Goal: Information Seeking & Learning: Learn about a topic

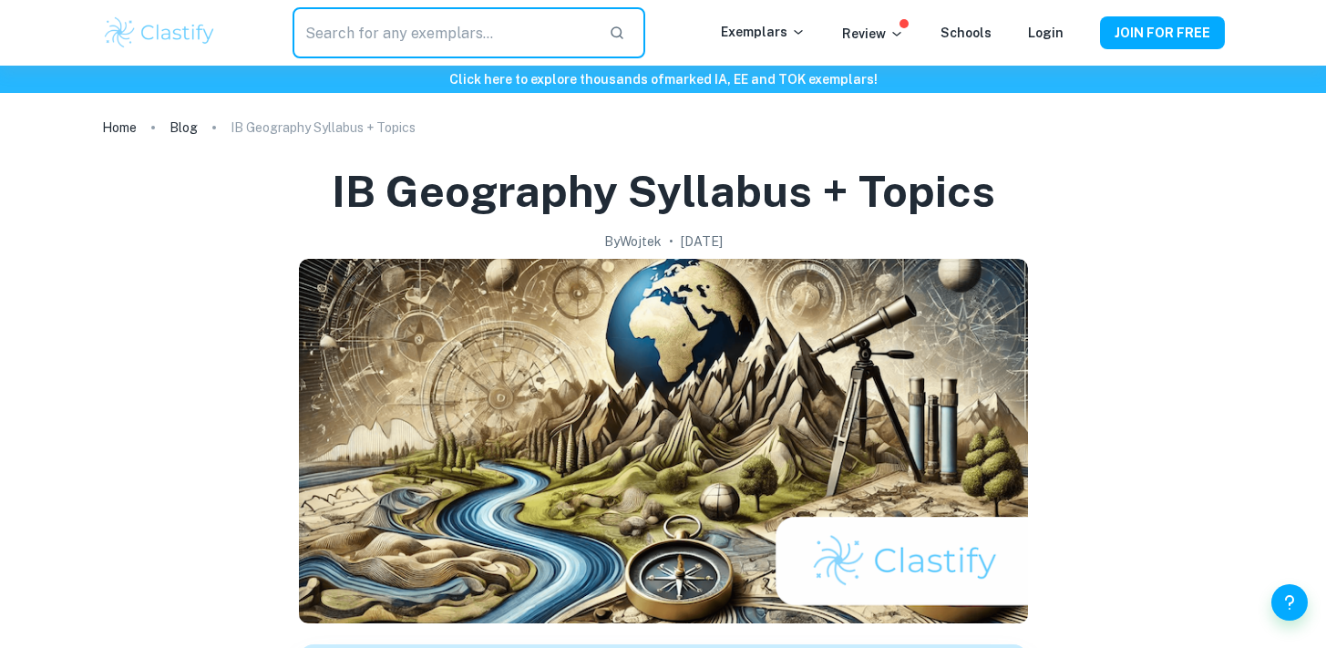
click at [449, 33] on input "text" at bounding box center [443, 32] width 301 height 51
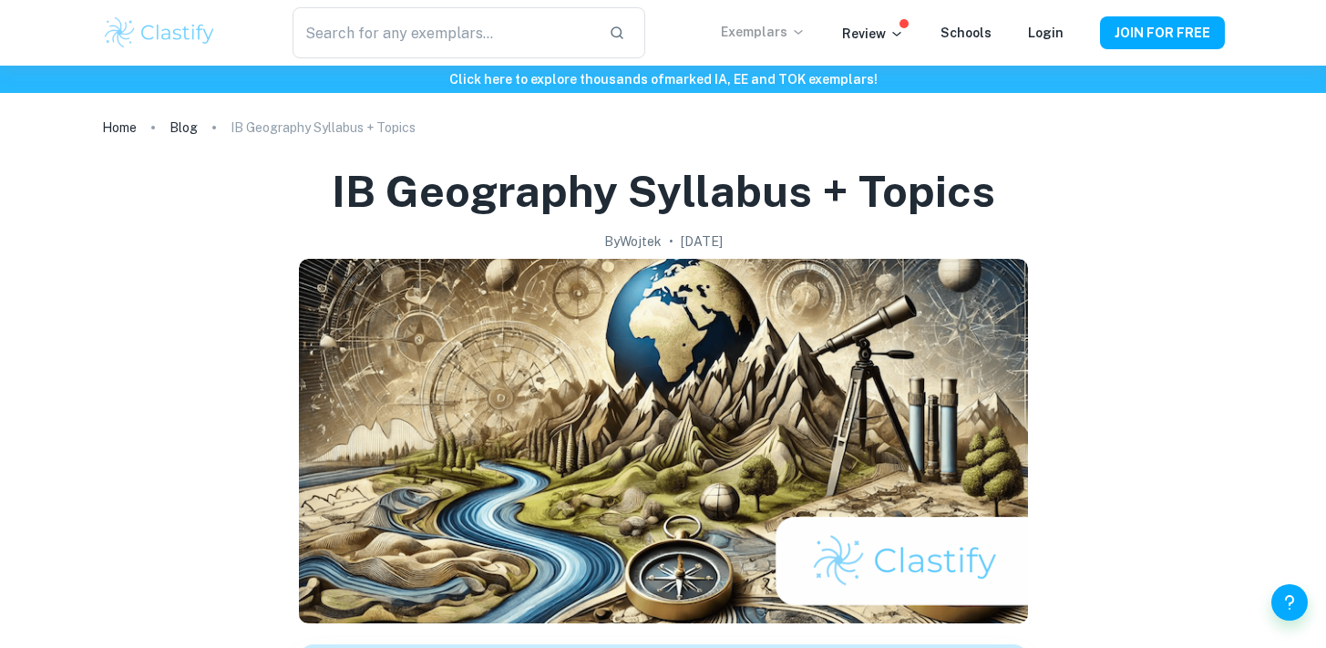
click at [781, 27] on p "Exemplars" at bounding box center [763, 32] width 85 height 20
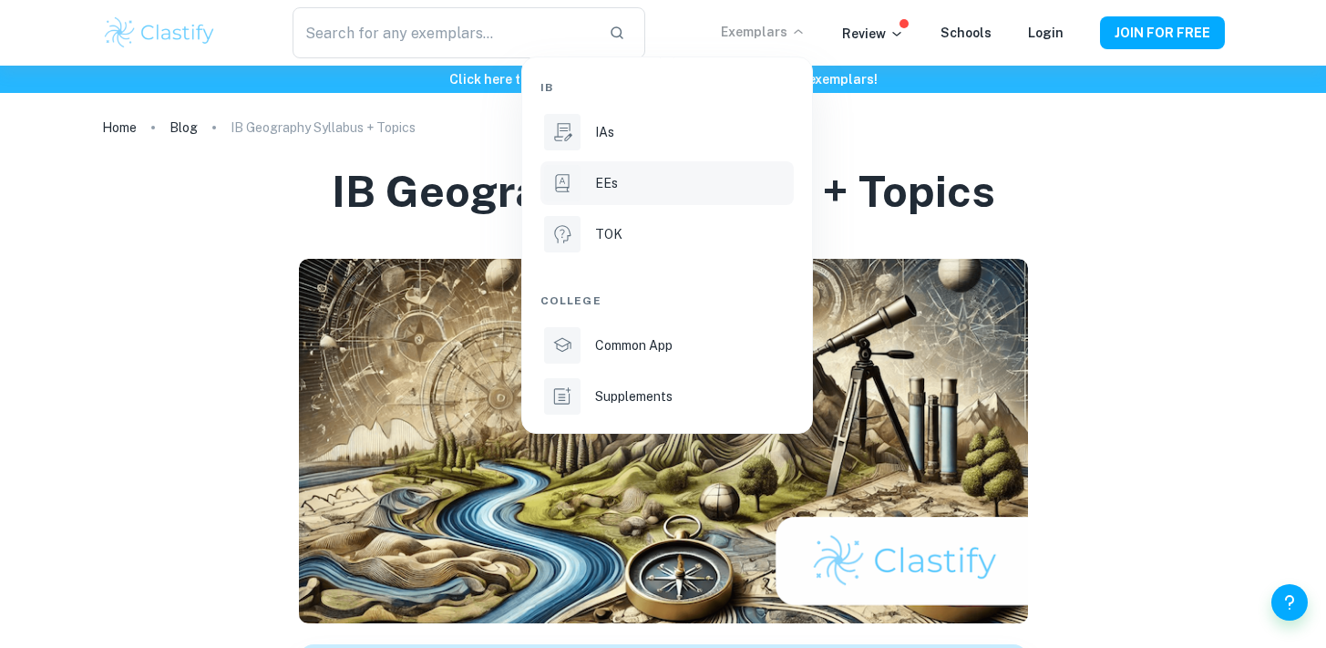
click at [630, 186] on div "EEs" at bounding box center [692, 183] width 195 height 20
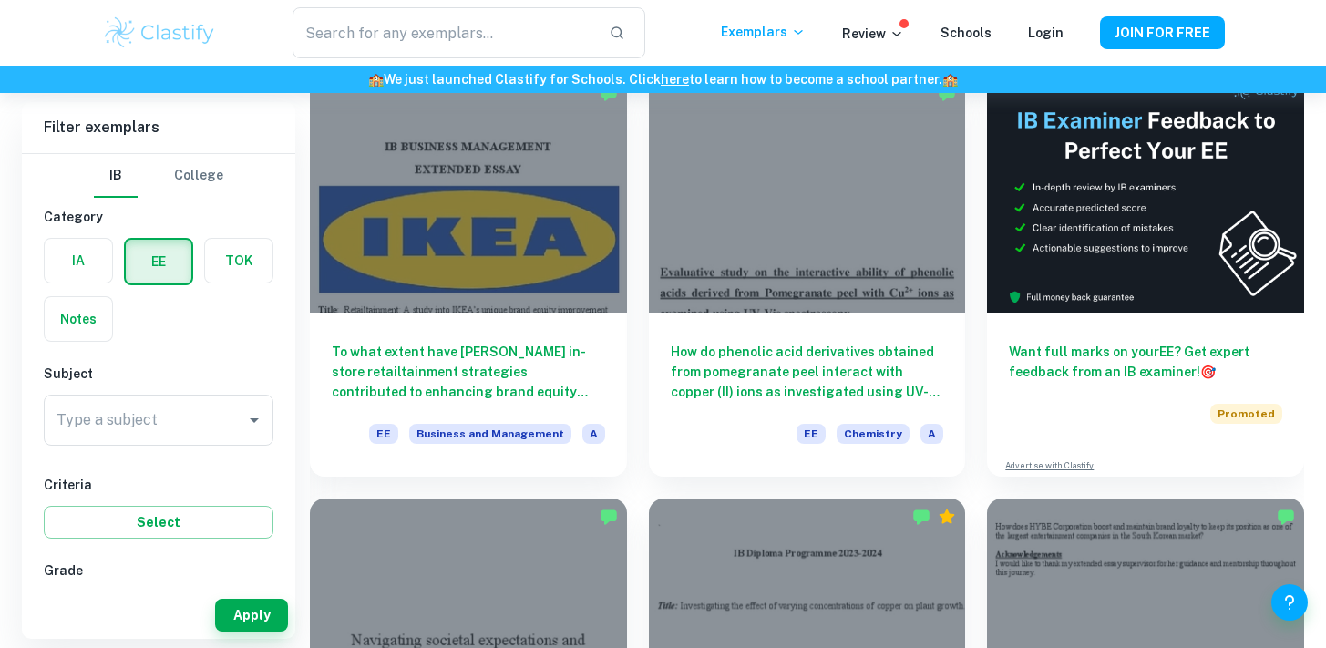
scroll to position [239, 0]
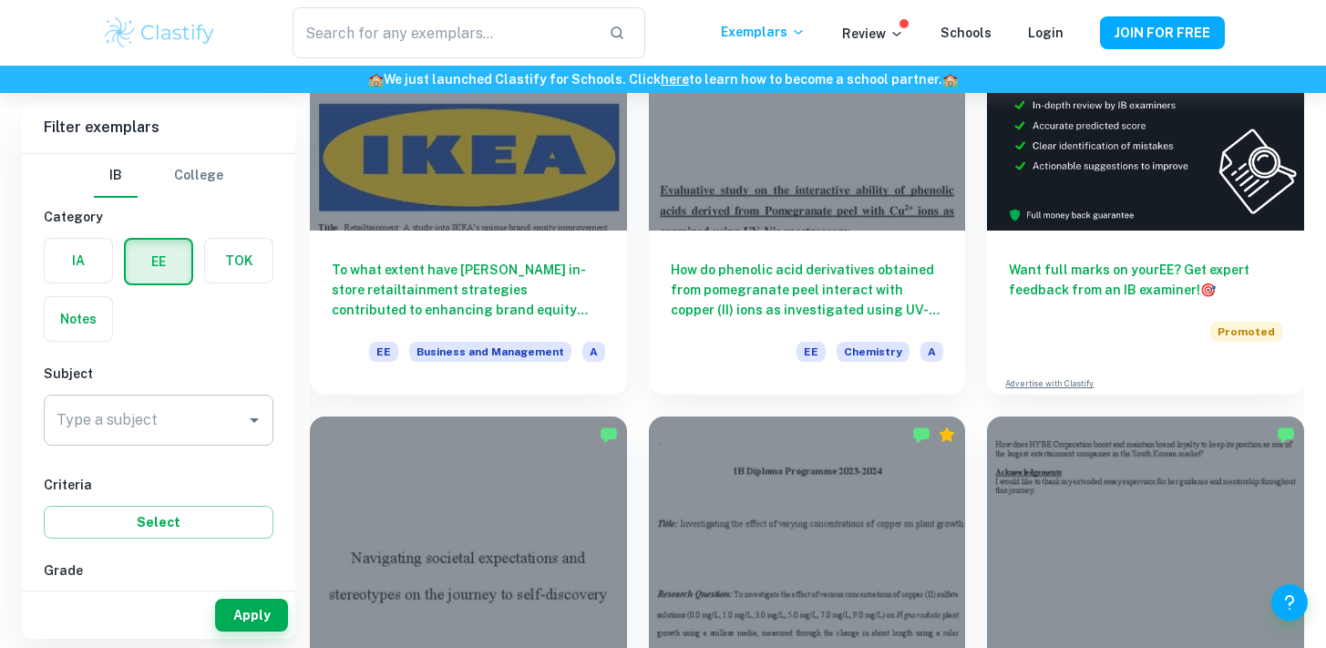
click at [211, 438] on div "Type a subject" at bounding box center [159, 420] width 230 height 51
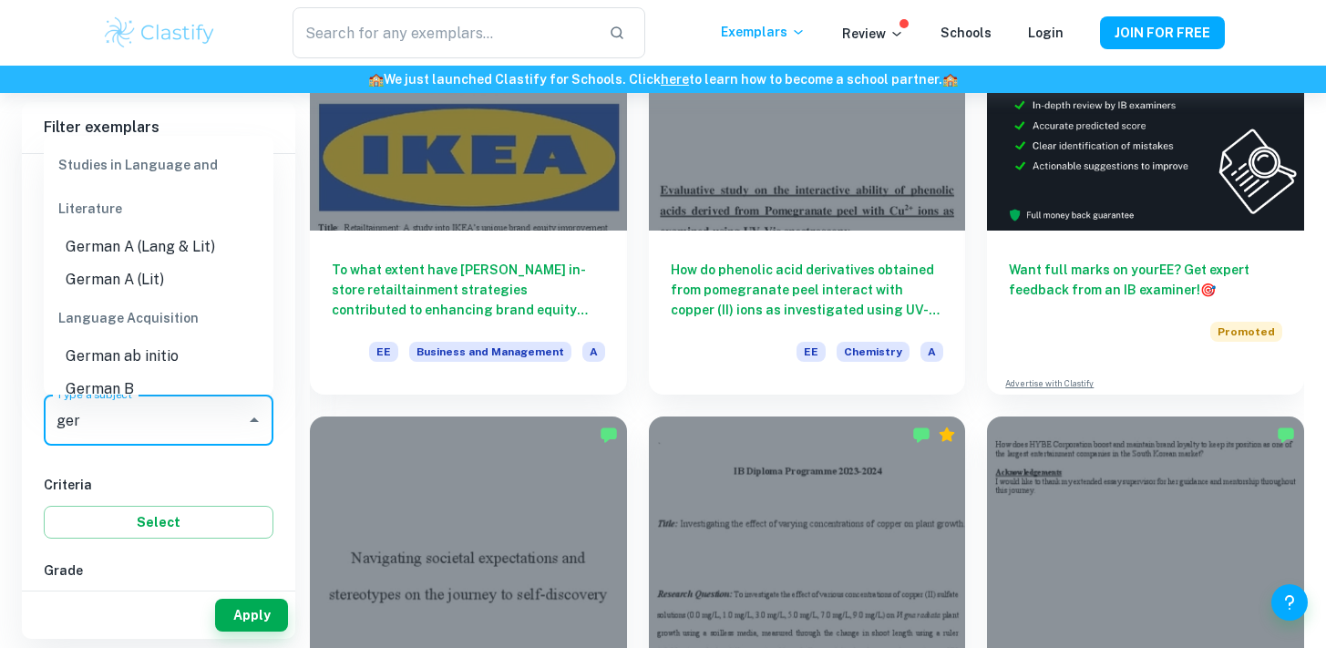
click at [207, 244] on li "German A (Lang & Lit)" at bounding box center [159, 247] width 230 height 33
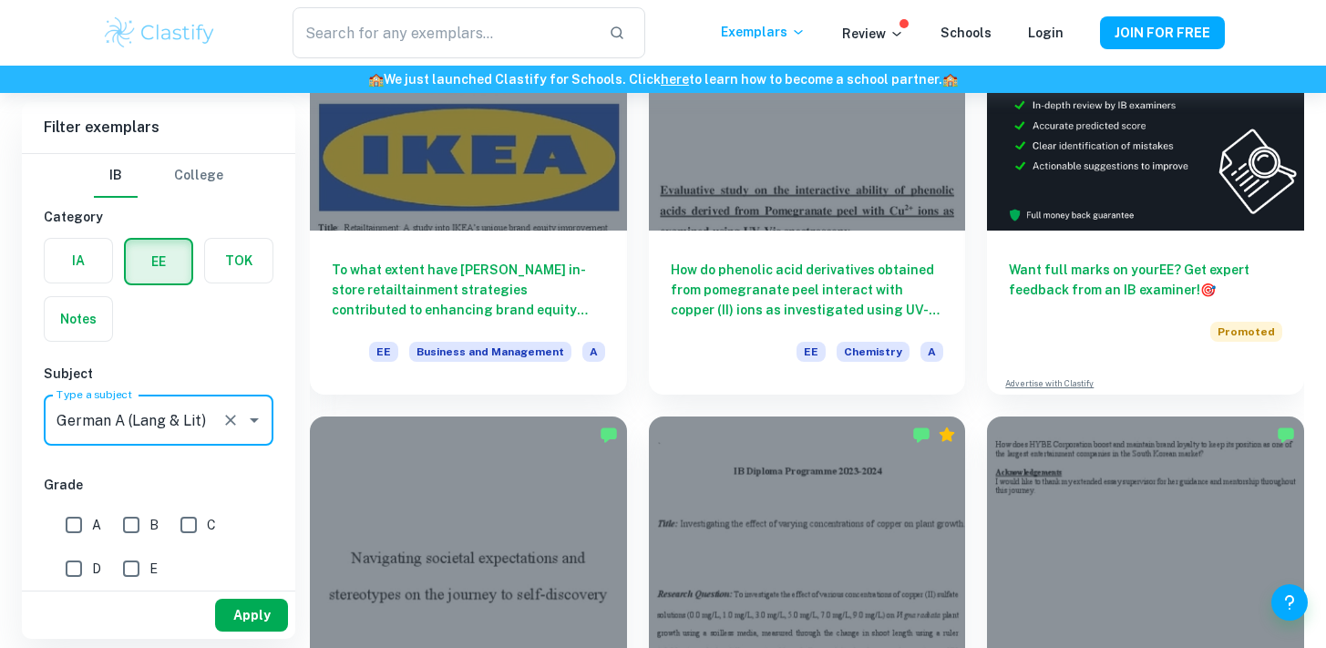
type input "German A (Lang & Lit)"
click at [252, 614] on button "Apply" at bounding box center [251, 615] width 73 height 33
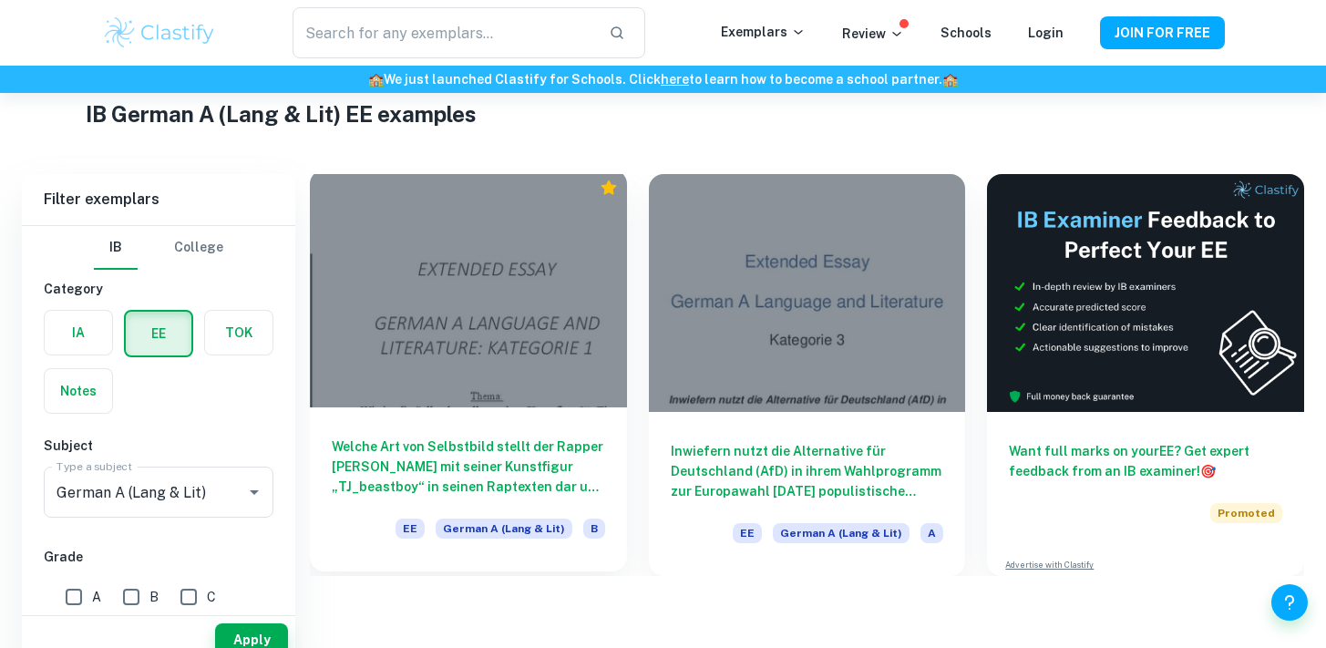
scroll to position [93, 0]
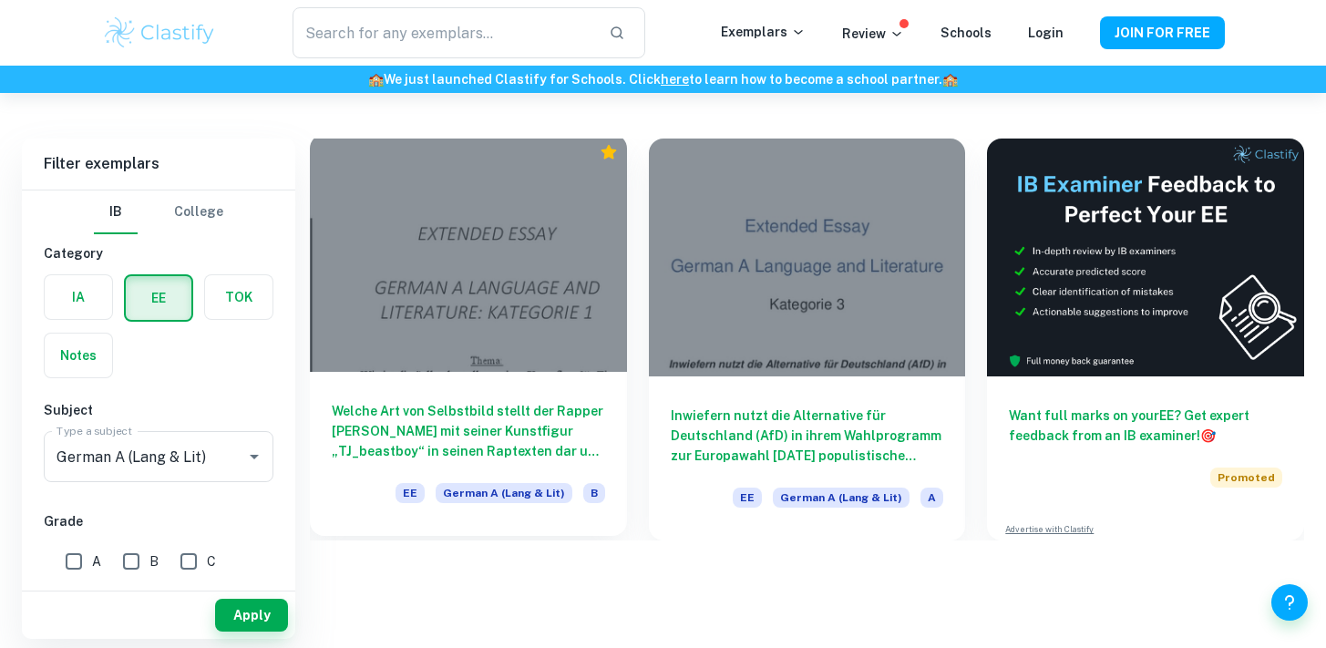
click at [529, 428] on h6 "Welche Art von Selbstbild stellt der Rapper [PERSON_NAME] mit seiner Kunstfigur…" at bounding box center [468, 431] width 273 height 60
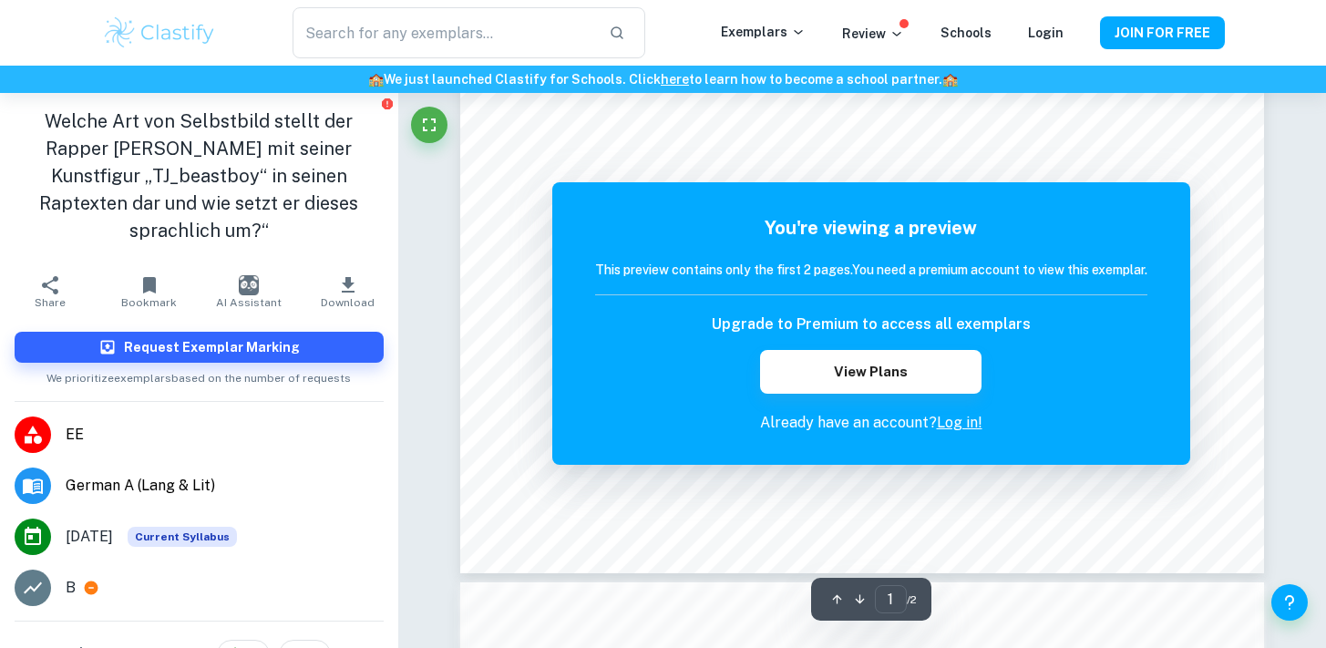
scroll to position [698, 0]
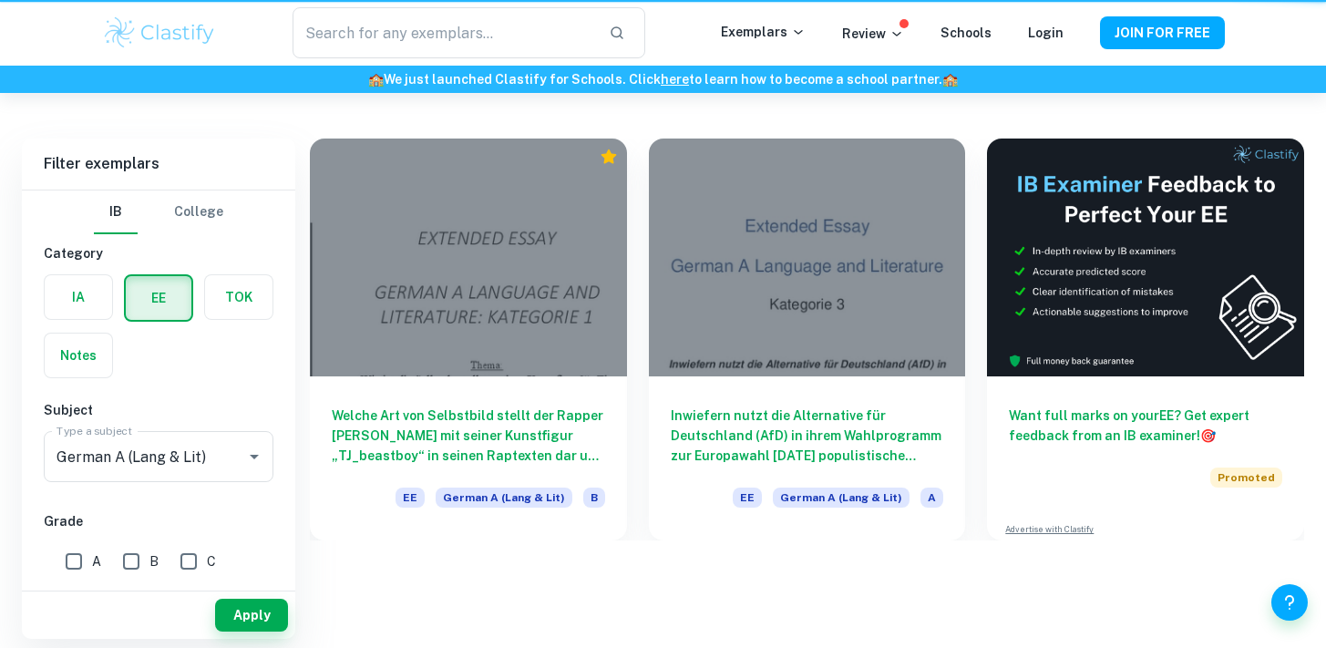
scroll to position [93, 0]
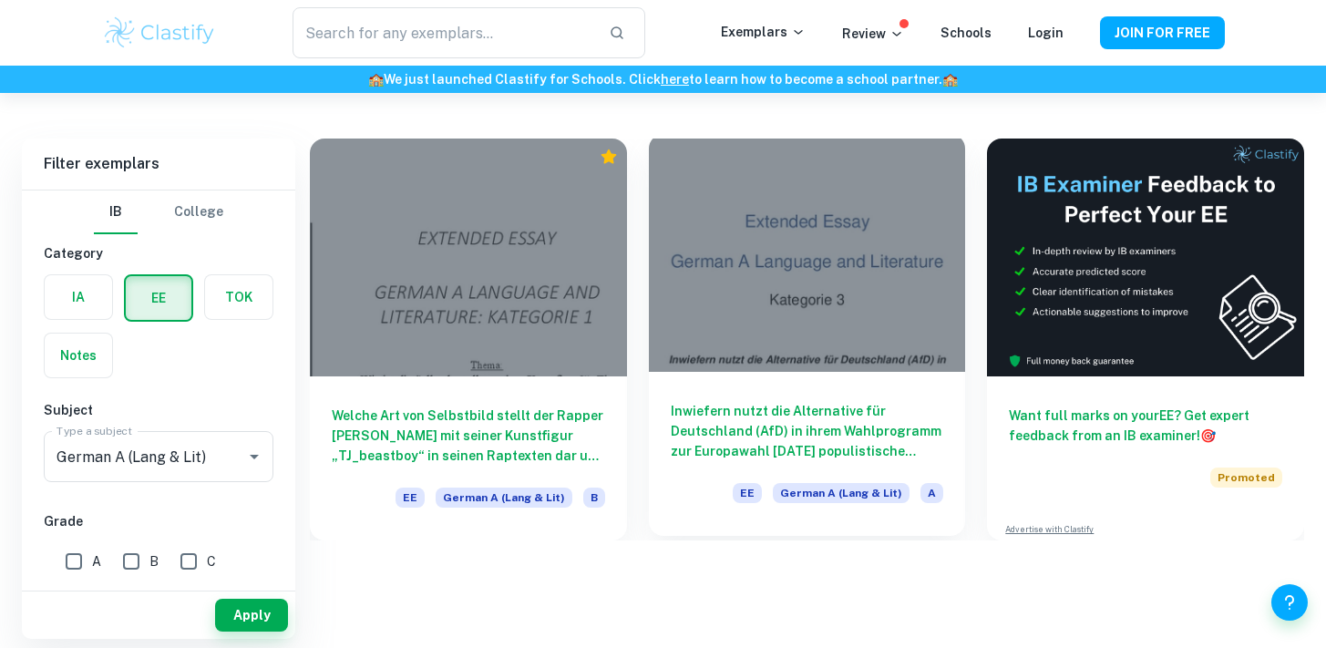
click at [749, 381] on div "Inwiefern nutzt die Alternative für Deutschland (AfD) in ihrem Wahlprogramm zur…" at bounding box center [807, 454] width 317 height 164
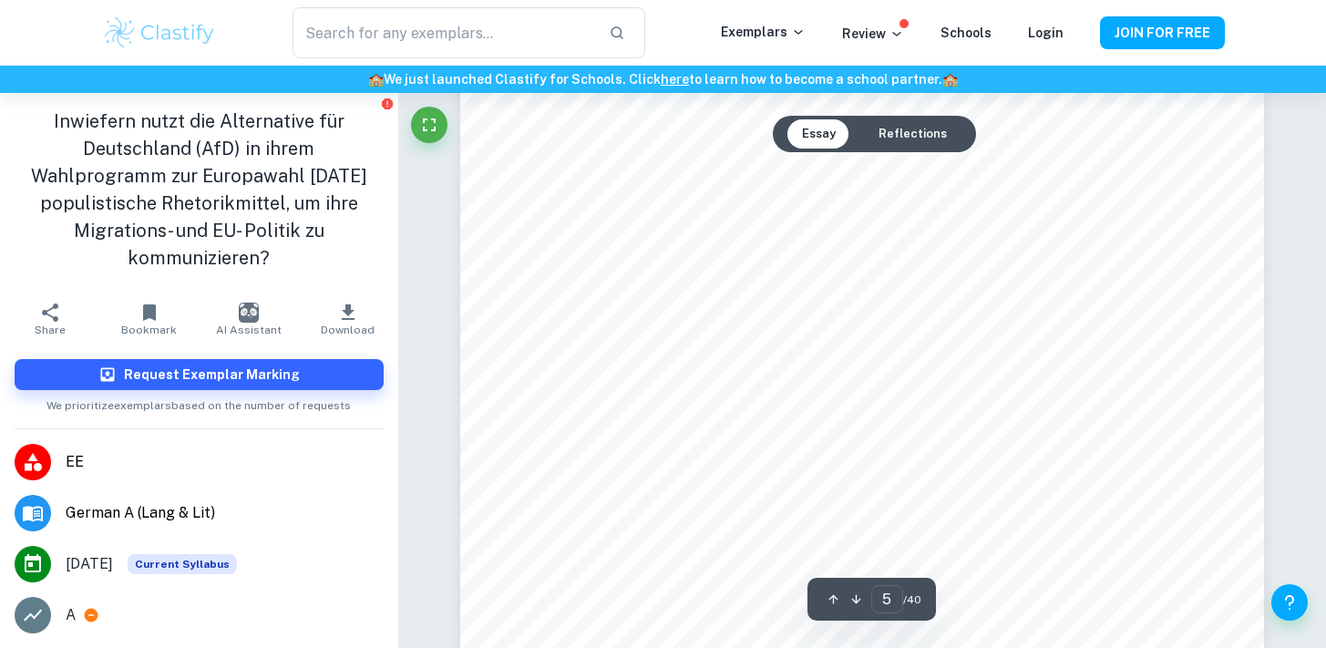
scroll to position [4915, 0]
type input "30"
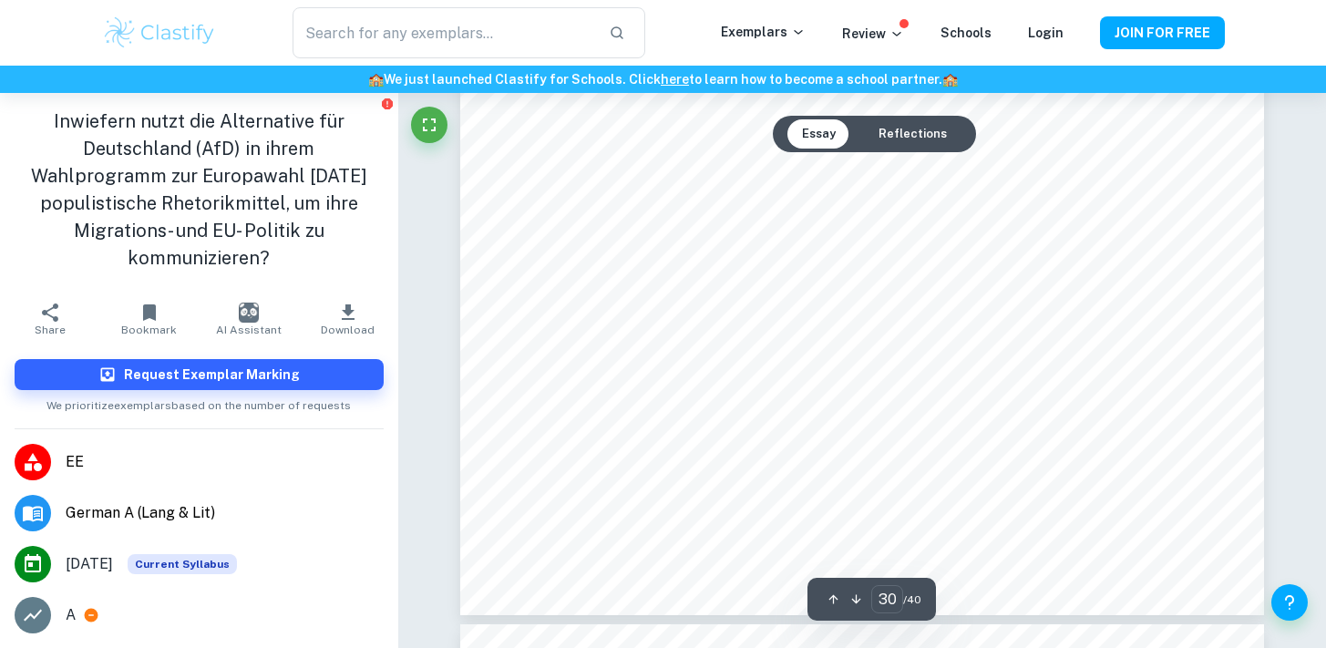
scroll to position [34635, 0]
